Goal: Navigation & Orientation: Find specific page/section

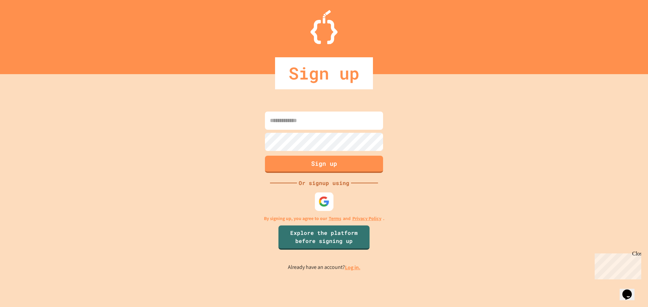
click at [325, 204] on img at bounding box center [323, 201] width 11 height 11
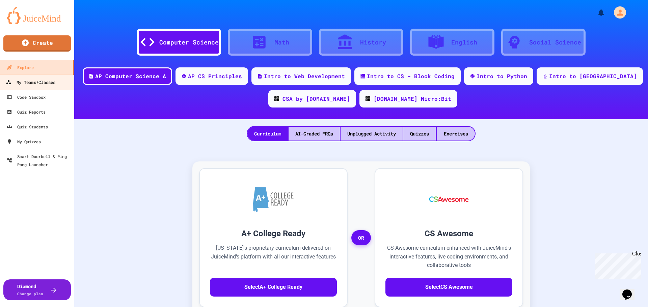
click at [40, 86] on div "My Teams/Classes" at bounding box center [31, 82] width 50 height 8
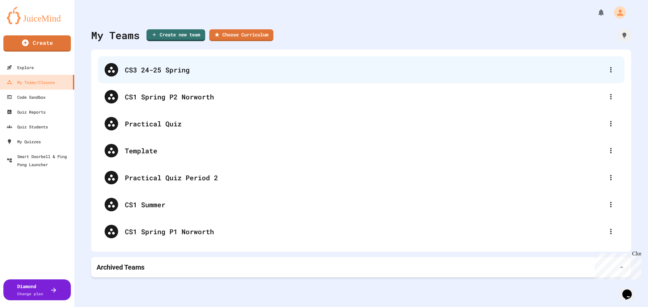
click at [161, 72] on div "CS3 24-25 Spring" at bounding box center [364, 70] width 479 height 10
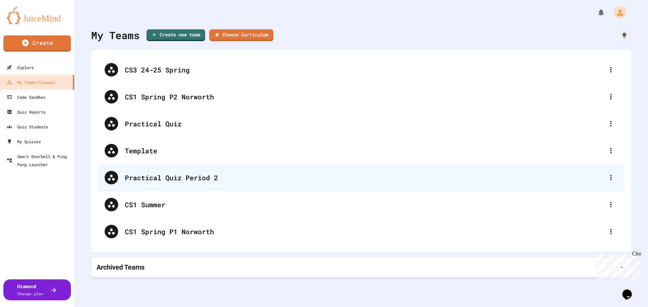
click at [152, 182] on div "Practical Quiz Period 2" at bounding box center [364, 178] width 479 height 10
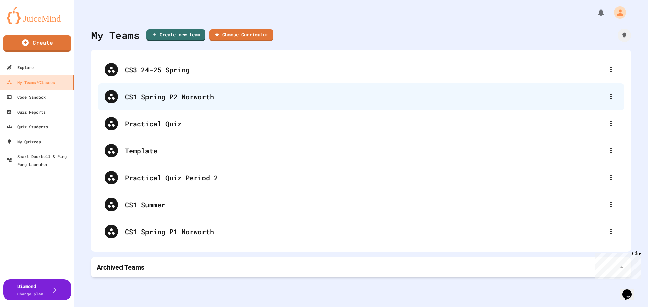
click at [170, 99] on div "CS1 Spring P2 Norworth" at bounding box center [364, 97] width 479 height 10
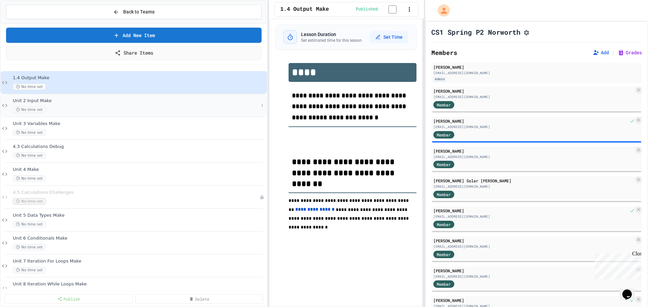
click at [34, 102] on span "Unit 2 Input Make" at bounding box center [136, 101] width 246 height 6
